Goal: Task Accomplishment & Management: Manage account settings

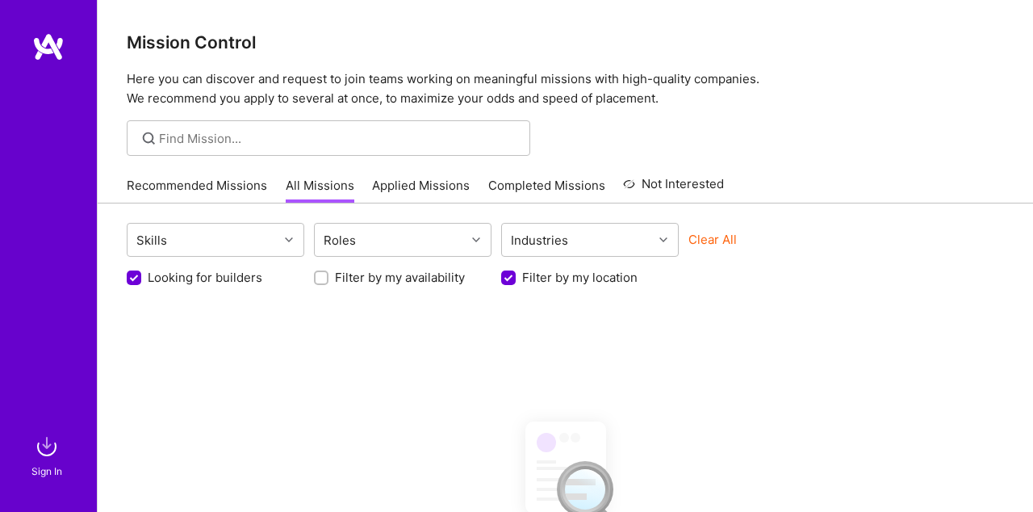
click at [401, 183] on link "Applied Missions" at bounding box center [421, 190] width 98 height 27
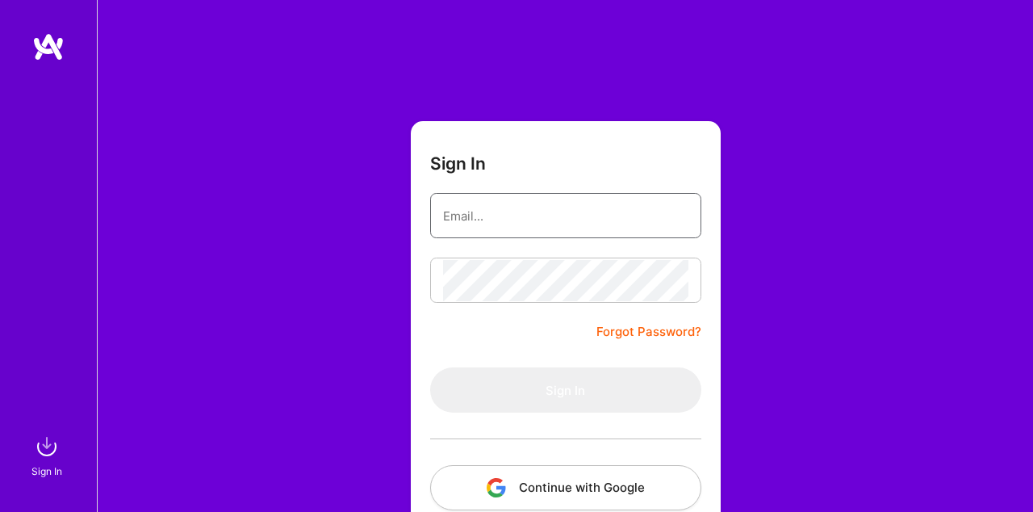
click at [531, 209] on input "email" at bounding box center [565, 215] width 245 height 41
type input "[EMAIL_ADDRESS][DOMAIN_NAME]"
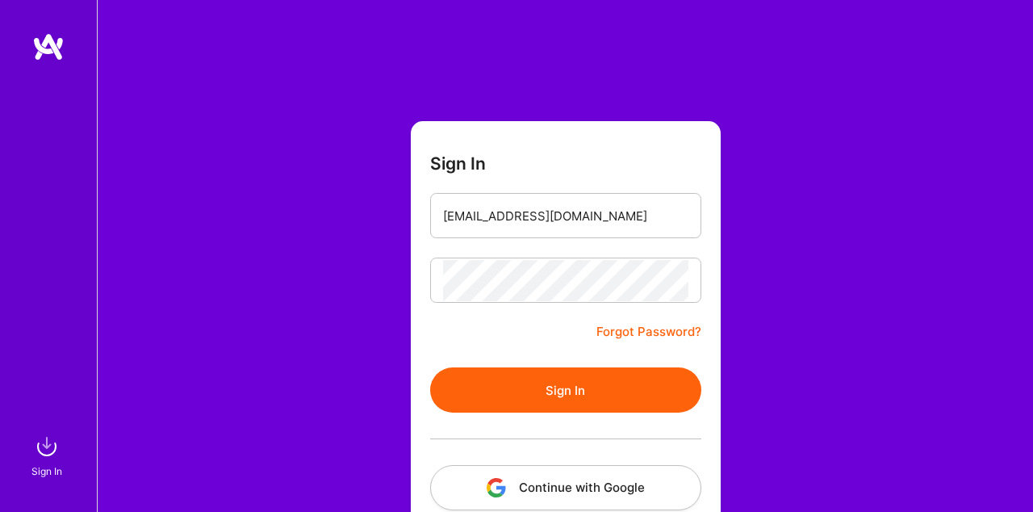
click at [583, 383] on button "Sign In" at bounding box center [565, 389] width 271 height 45
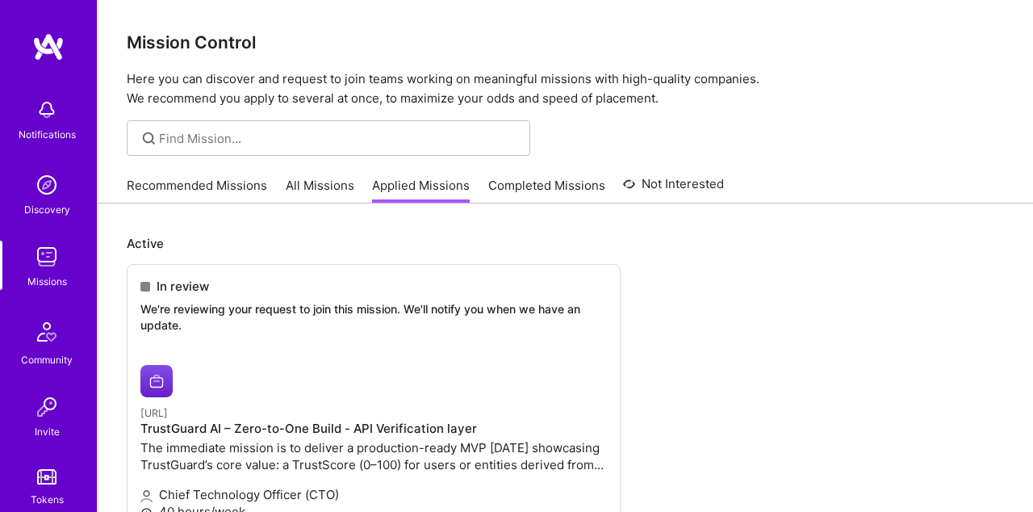
click at [311, 192] on link "All Missions" at bounding box center [320, 190] width 69 height 27
